Goal: Information Seeking & Learning: Find specific fact

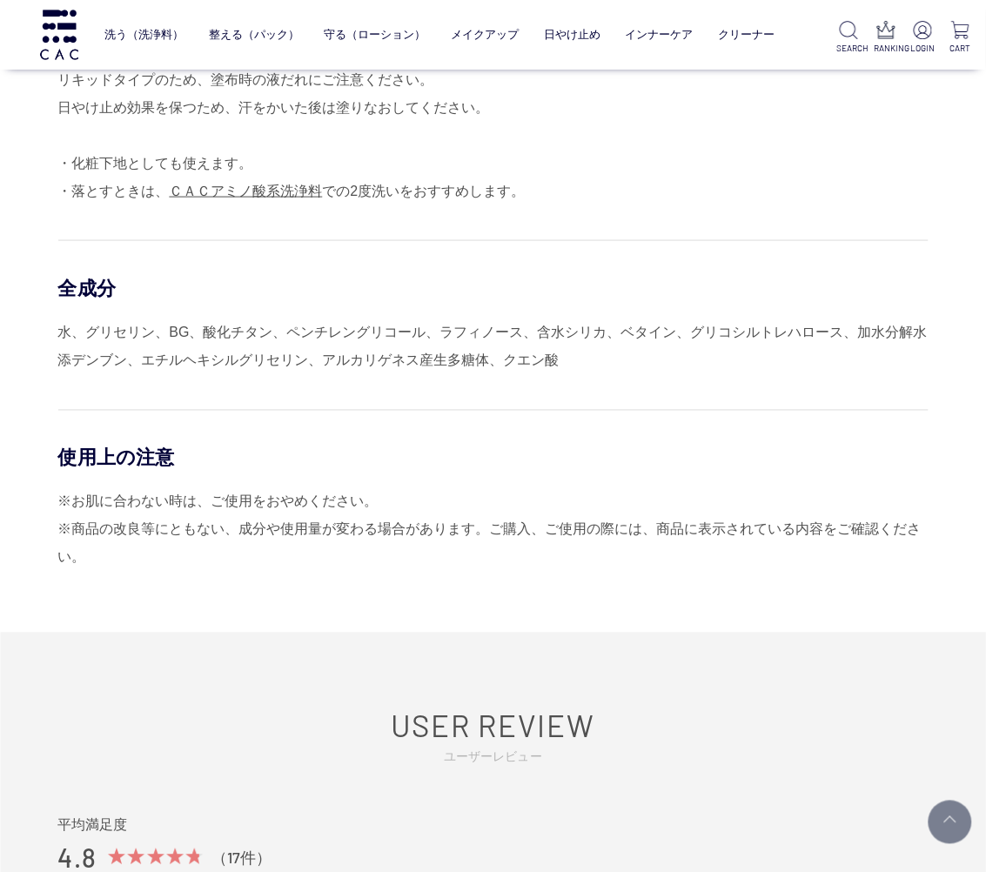
scroll to position [1667, 0]
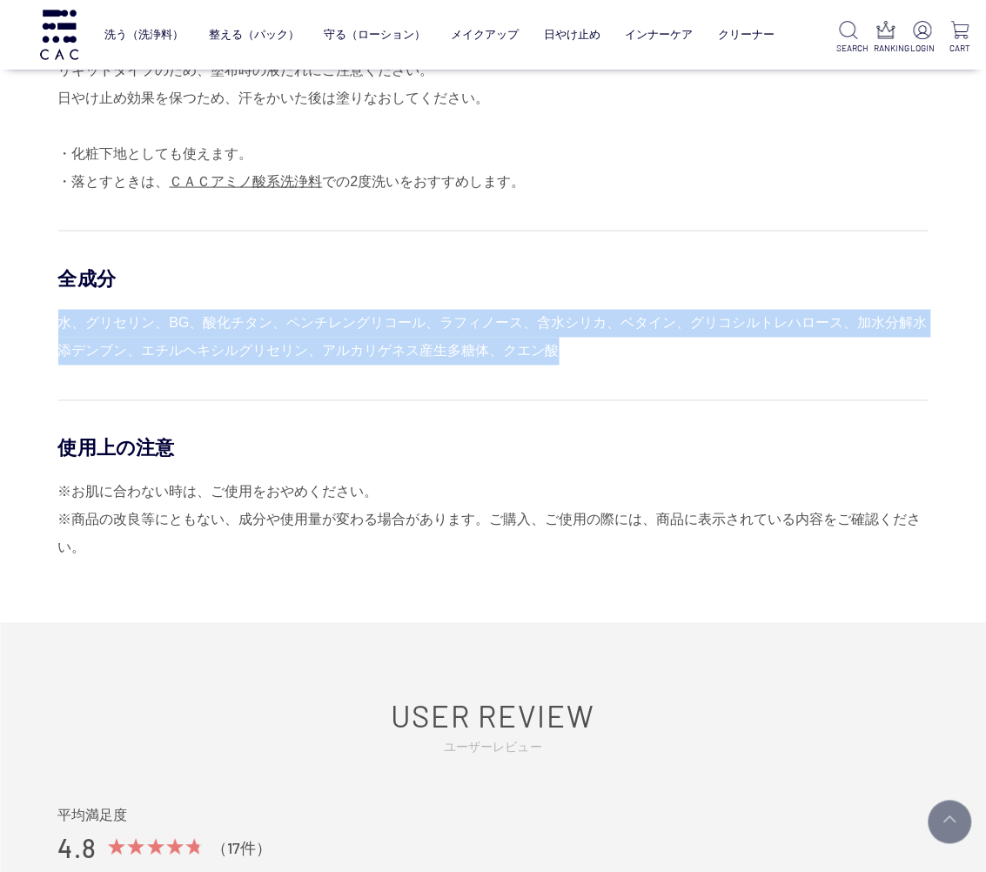
drag, startPoint x: 581, startPoint y: 352, endPoint x: 61, endPoint y: 319, distance: 521.4
click at [61, 319] on div "水、グリセリン、BG、酸化チタン、ペンチレングリコール、ラフィノース、含水シリカ、ベタイン、グリコシルトレハロース、加水分解水添デンブン、エチルヘキシルグリセ…" at bounding box center [493, 338] width 870 height 56
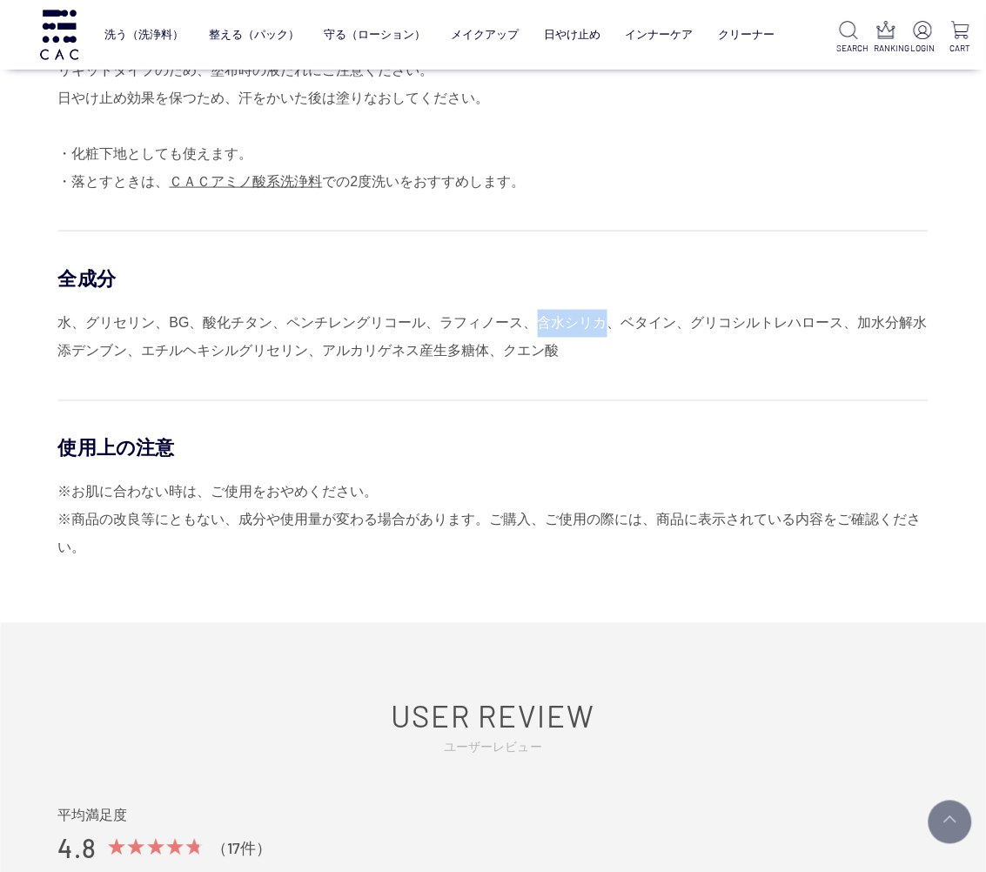
drag, startPoint x: 539, startPoint y: 323, endPoint x: 613, endPoint y: 324, distance: 74.0
click at [613, 324] on div "水、グリセリン、BG、酸化チタン、ペンチレングリコール、ラフィノース、含水シリカ、ベタイン、グリコシルトレハロース、加水分解水添デンブン、エチルヘキシルグリセ…" at bounding box center [493, 338] width 870 height 56
copy div "含水シリカ"
drag, startPoint x: 842, startPoint y: 325, endPoint x: 693, endPoint y: 322, distance: 148.8
click at [693, 322] on div "水、グリセリン、BG、酸化チタン、ペンチレングリコール、ラフィノース、含水シリカ、ベタイン、グリコシルトレハロース、加水分解水添デンブン、エチルヘキシルグリセ…" at bounding box center [493, 338] width 870 height 56
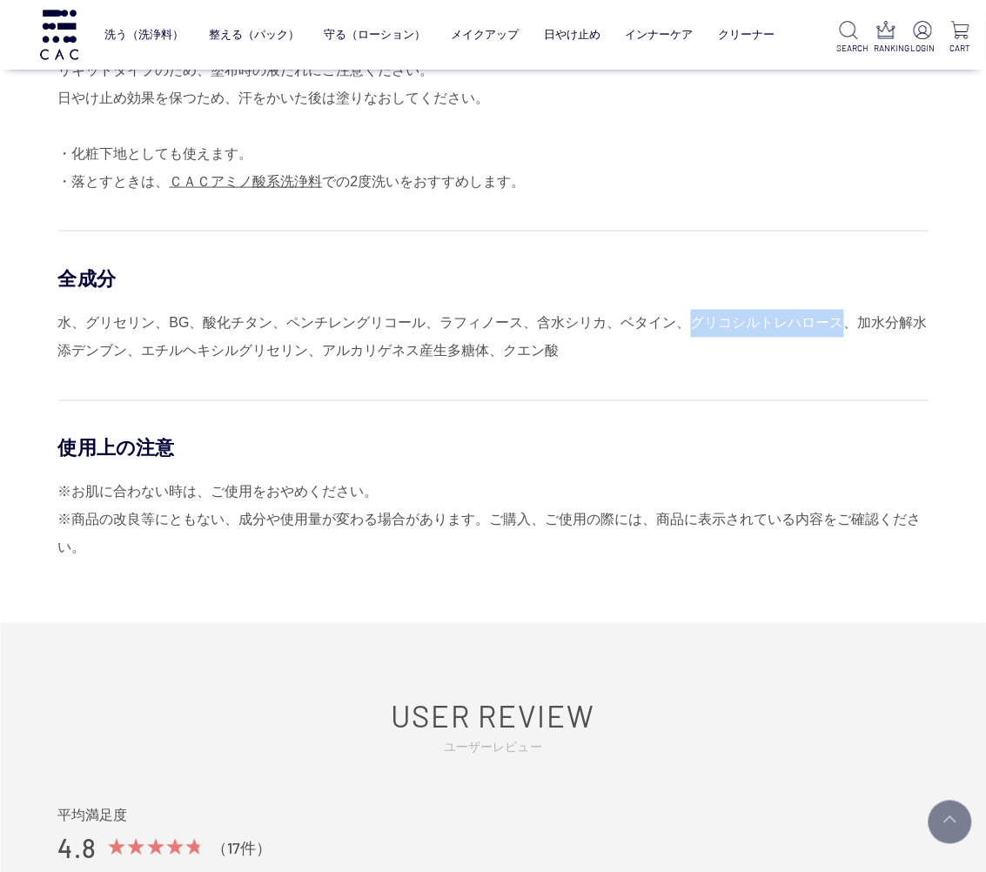
copy div "グリコシルトレハロース"
